Goal: Find specific page/section: Find specific page/section

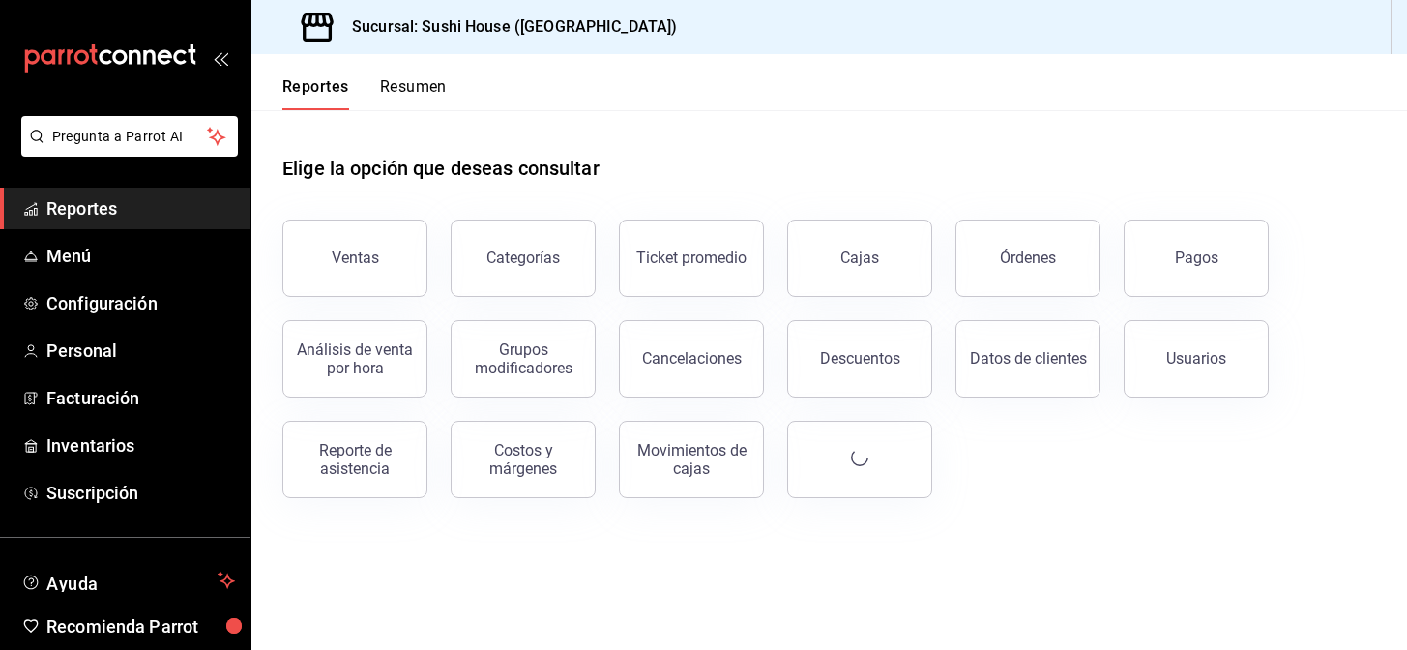
click at [103, 176] on li "Pregunta a Parrot AI" at bounding box center [125, 152] width 235 height 72
click at [110, 212] on span "Reportes" at bounding box center [140, 208] width 189 height 26
click at [627, 454] on button "Movimientos de cajas" at bounding box center [691, 459] width 145 height 77
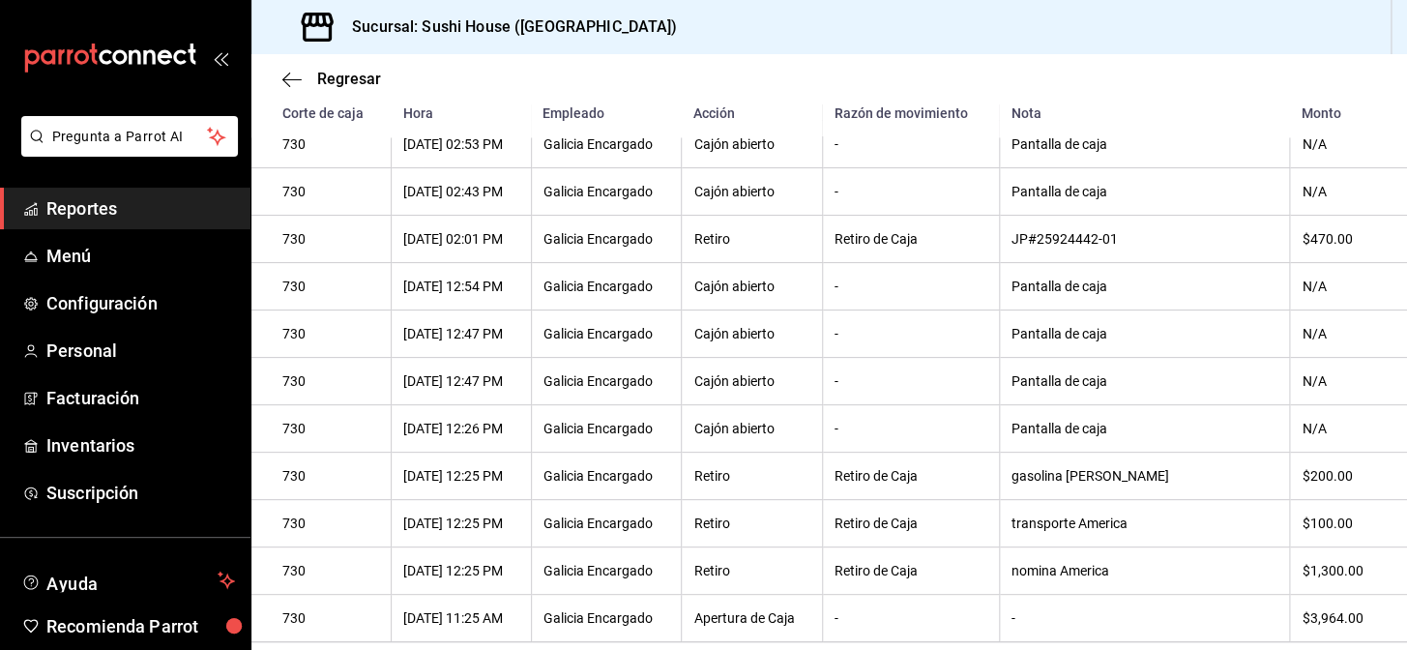
scroll to position [1444, 0]
click at [153, 209] on span "Reportes" at bounding box center [140, 208] width 189 height 26
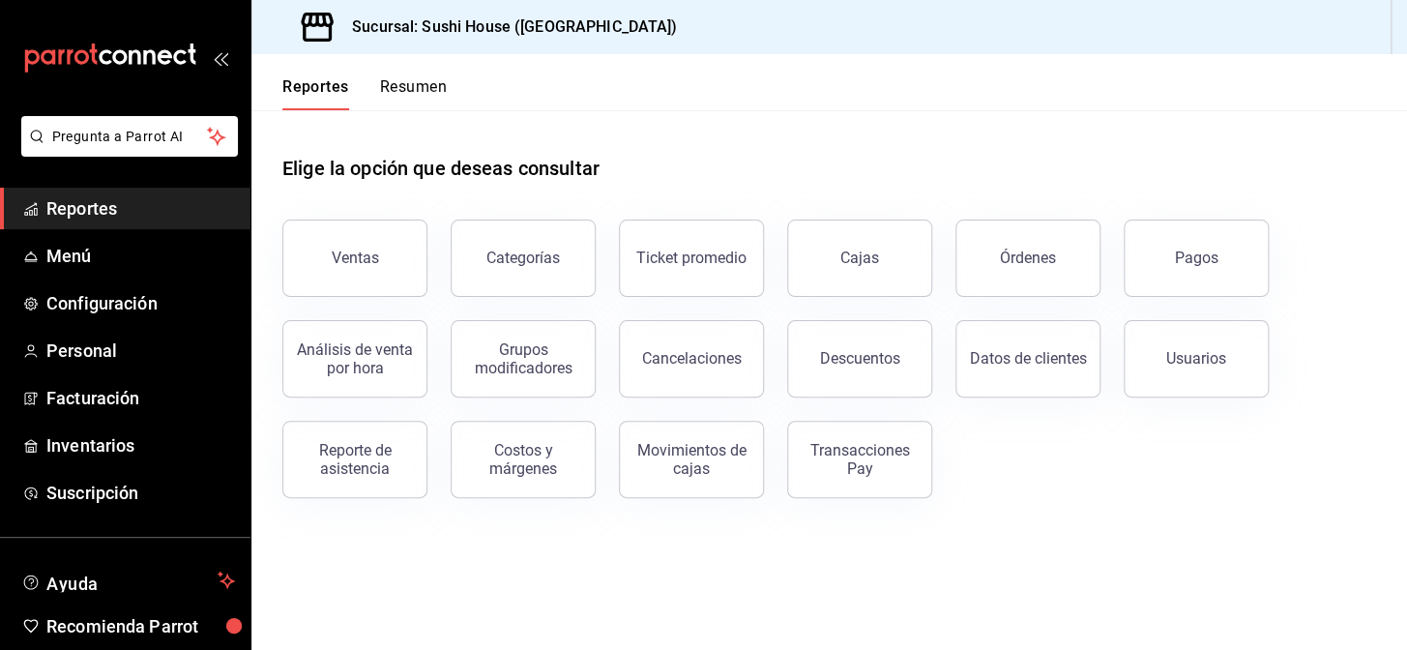
click at [408, 99] on button "Resumen" at bounding box center [413, 93] width 67 height 33
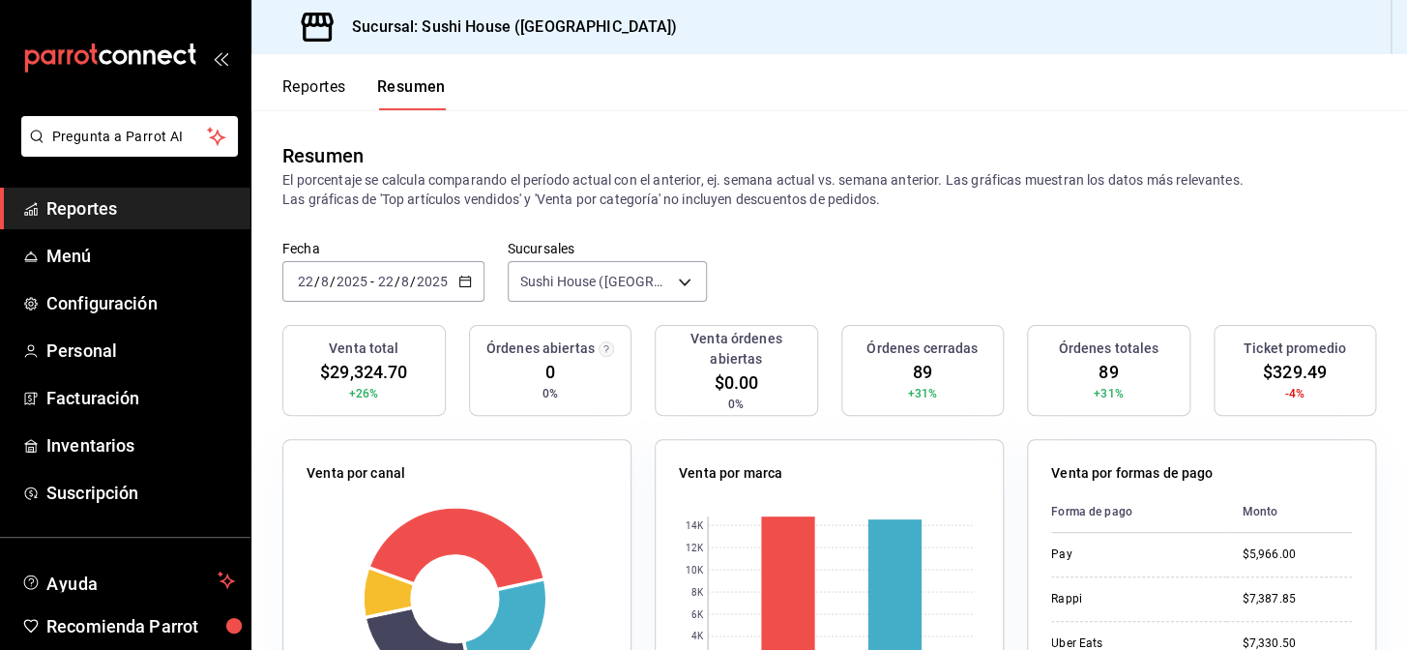
click at [142, 212] on span "Reportes" at bounding box center [140, 208] width 189 height 26
